Goal: Learn about a topic: Learn about a topic

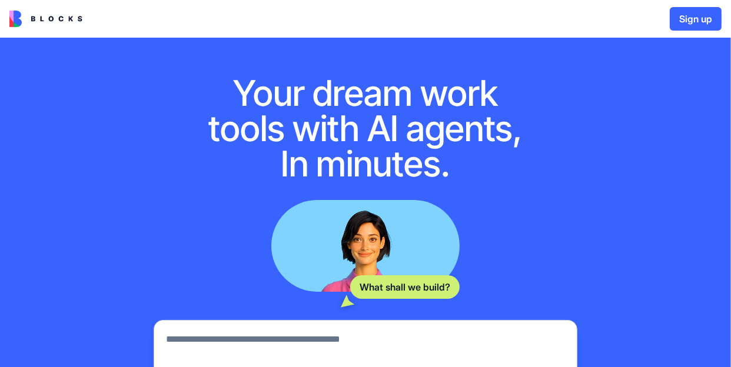
drag, startPoint x: 483, startPoint y: 164, endPoint x: 495, endPoint y: 161, distance: 12.9
click at [487, 162] on h1 "Your dream work tools with AI agents, In minutes." at bounding box center [365, 128] width 339 height 106
click at [495, 161] on h1 "Your dream work tools with AI agents, In minutes." at bounding box center [365, 128] width 339 height 106
click at [504, 162] on h1 "Your dream work tools with AI agents, In minutes." at bounding box center [365, 128] width 339 height 106
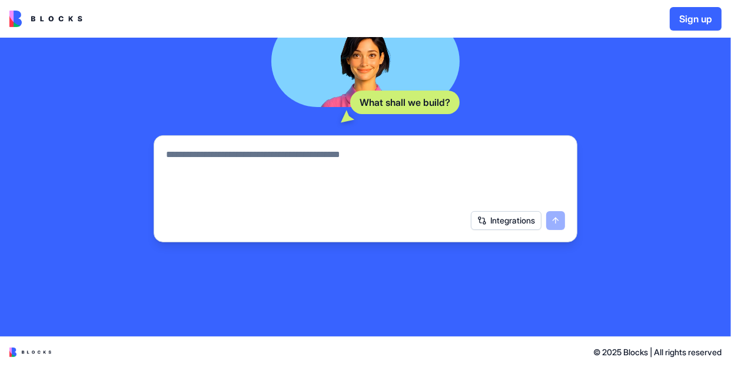
click at [272, 157] on textarea at bounding box center [365, 176] width 399 height 56
click at [167, 151] on textarea at bounding box center [365, 176] width 399 height 56
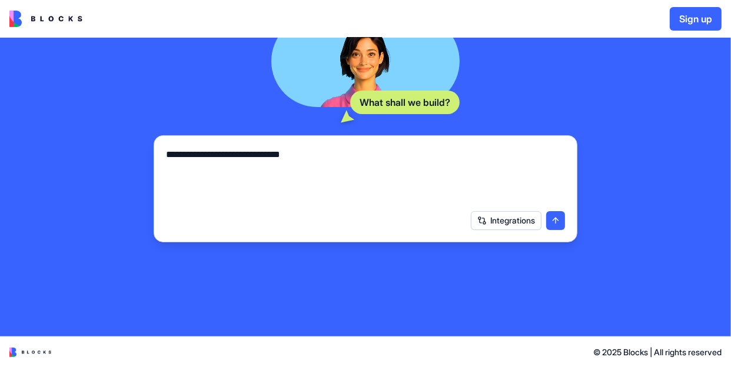
type textarea "**********"
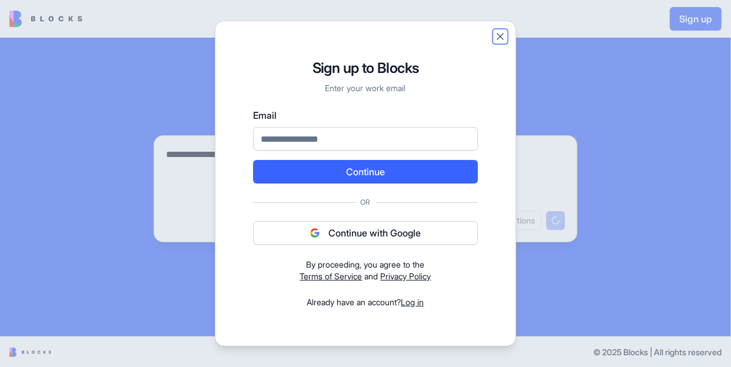
click at [497, 36] on button "Close" at bounding box center [500, 37] width 12 height 12
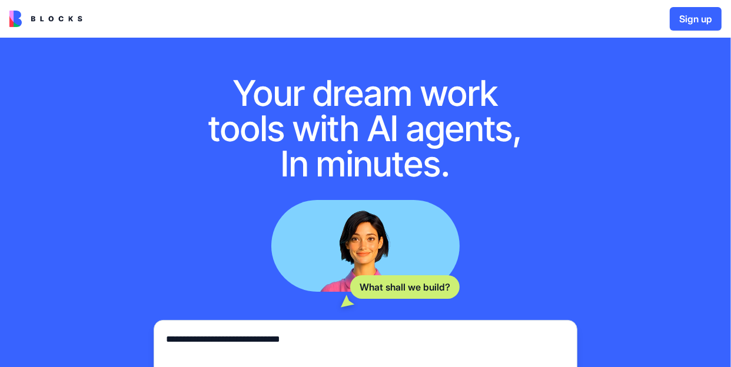
scroll to position [185, 0]
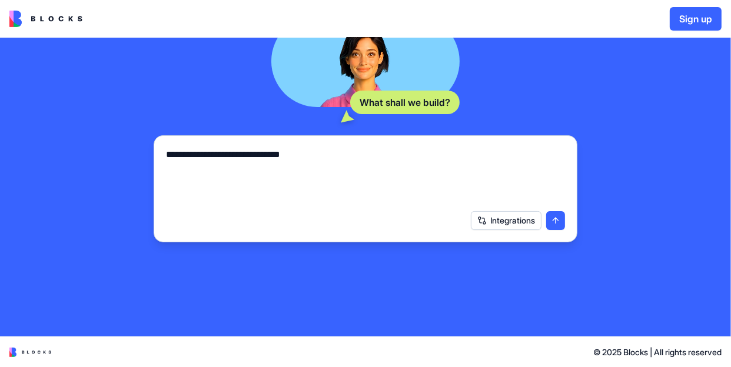
click at [493, 221] on button "Integrations" at bounding box center [506, 220] width 71 height 19
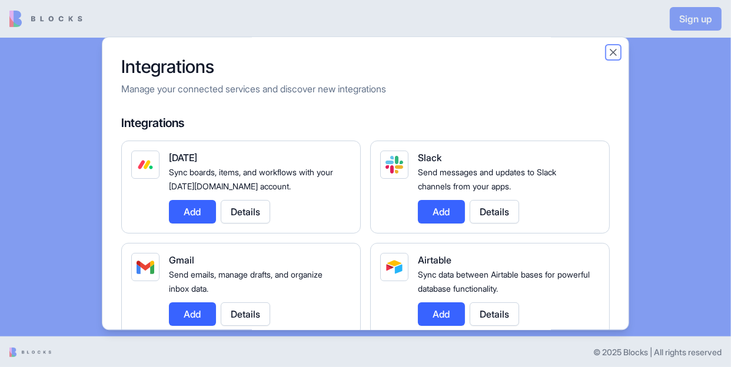
click at [611, 55] on button "Close" at bounding box center [613, 52] width 12 height 12
